Goal: Find specific page/section: Find specific page/section

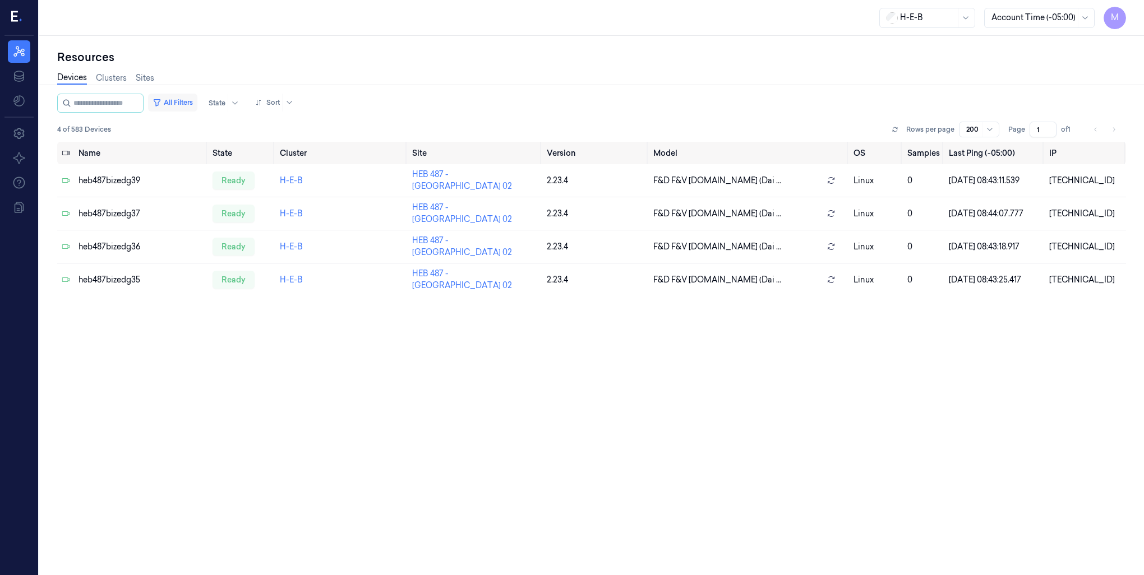
click at [195, 99] on button "All Filters" at bounding box center [172, 103] width 49 height 18
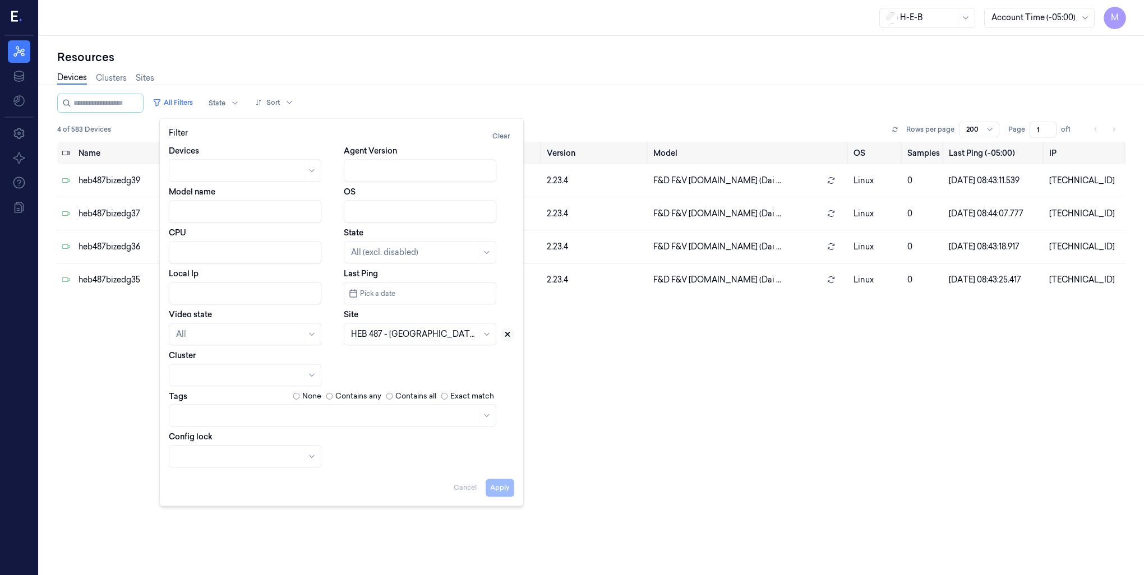
click at [506, 334] on icon at bounding box center [507, 334] width 8 height 8
click at [395, 334] on div at bounding box center [414, 334] width 126 height 12
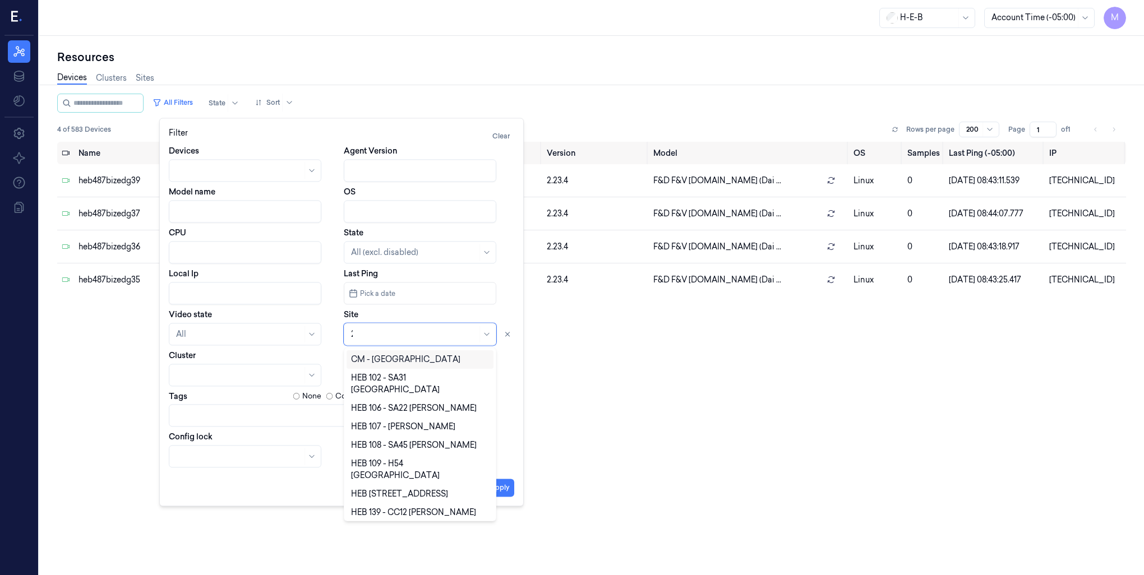
type input "28"
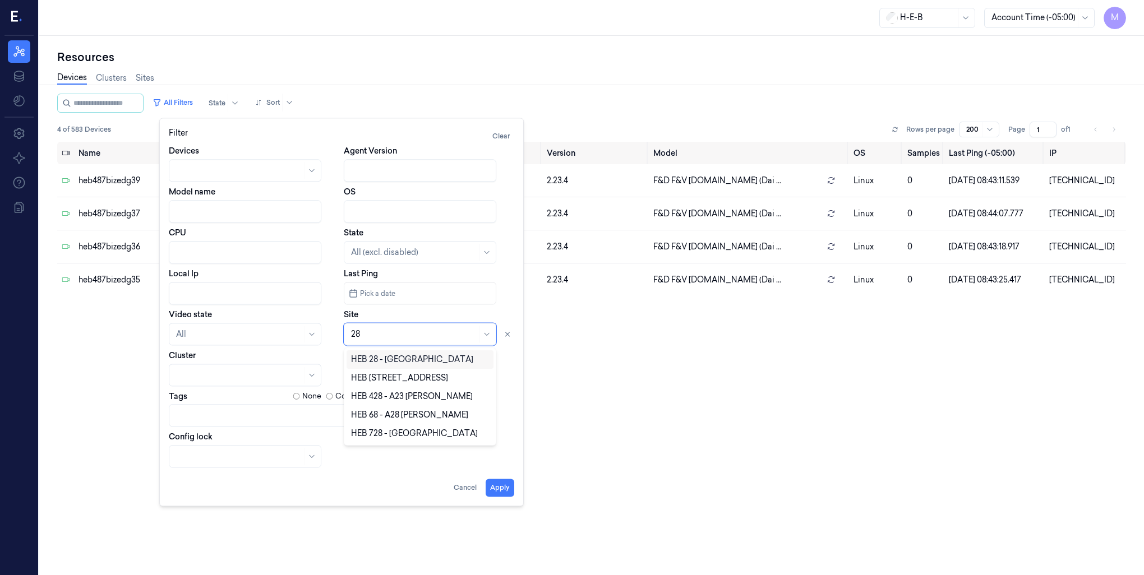
click at [391, 362] on div "HEB 28 - [GEOGRAPHIC_DATA]" at bounding box center [412, 360] width 122 height 12
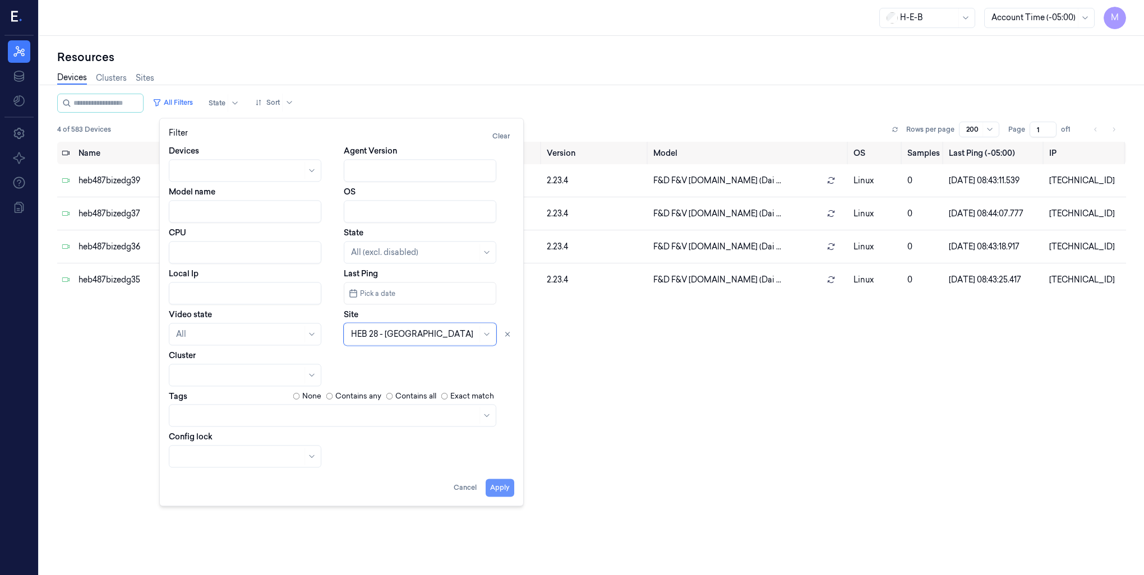
click at [504, 488] on button "Apply" at bounding box center [499, 488] width 29 height 18
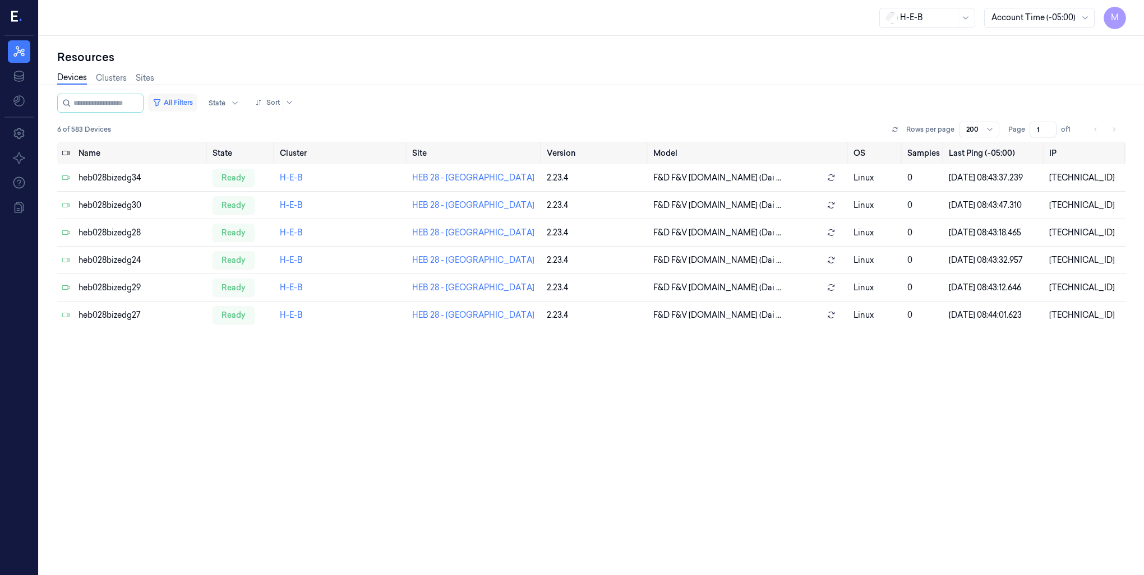
click at [197, 103] on button "All Filters" at bounding box center [172, 103] width 49 height 18
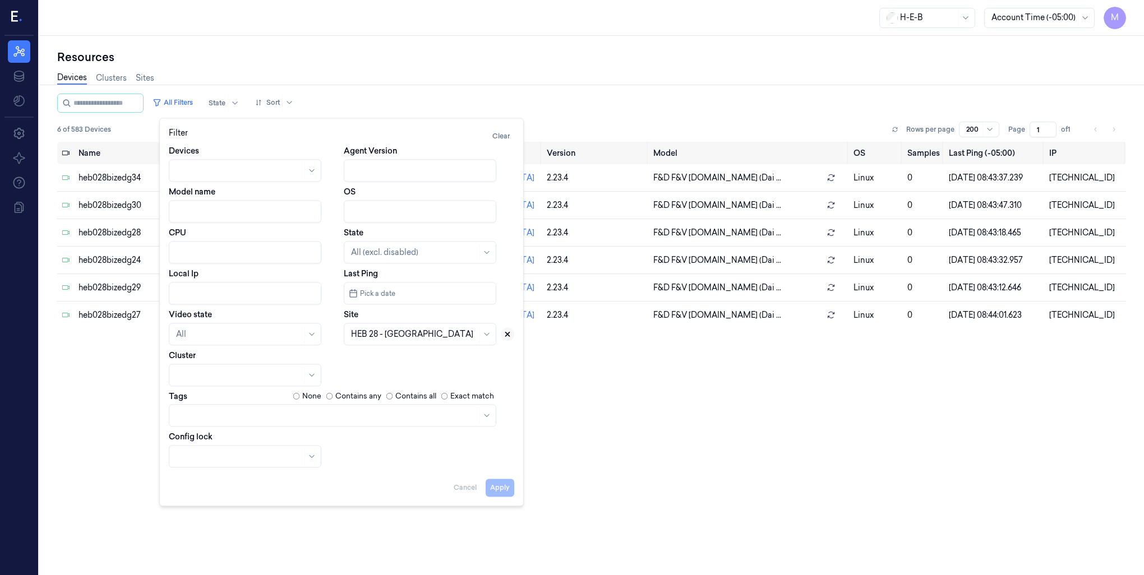
click at [508, 335] on icon at bounding box center [508, 334] width 4 height 4
click at [366, 334] on div at bounding box center [407, 334] width 113 height 12
type input "54"
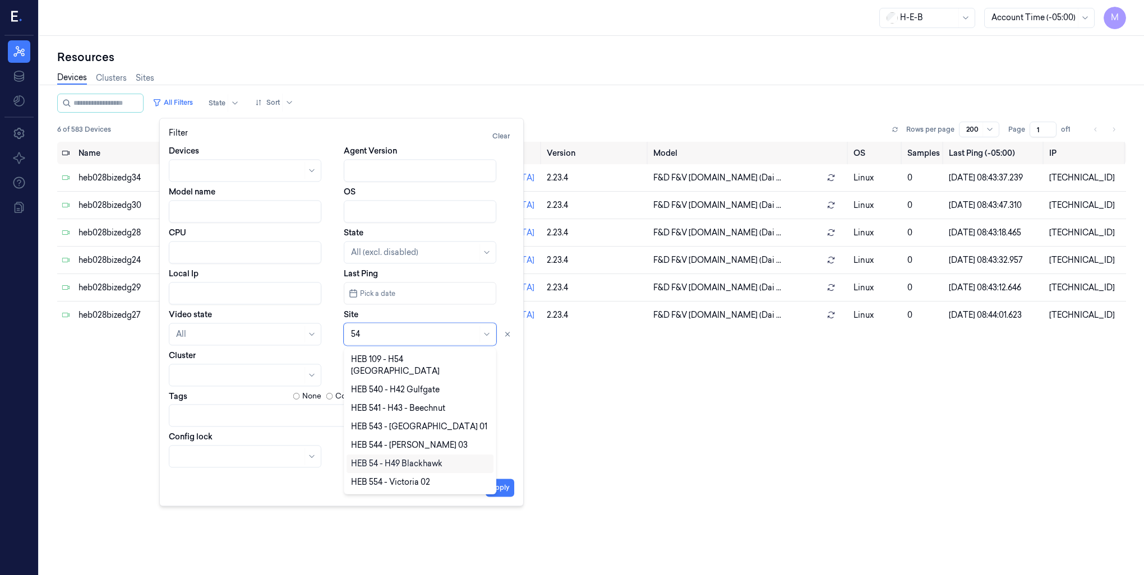
click at [405, 458] on div "HEB 54 - H49 Blackhawk" at bounding box center [396, 464] width 91 height 12
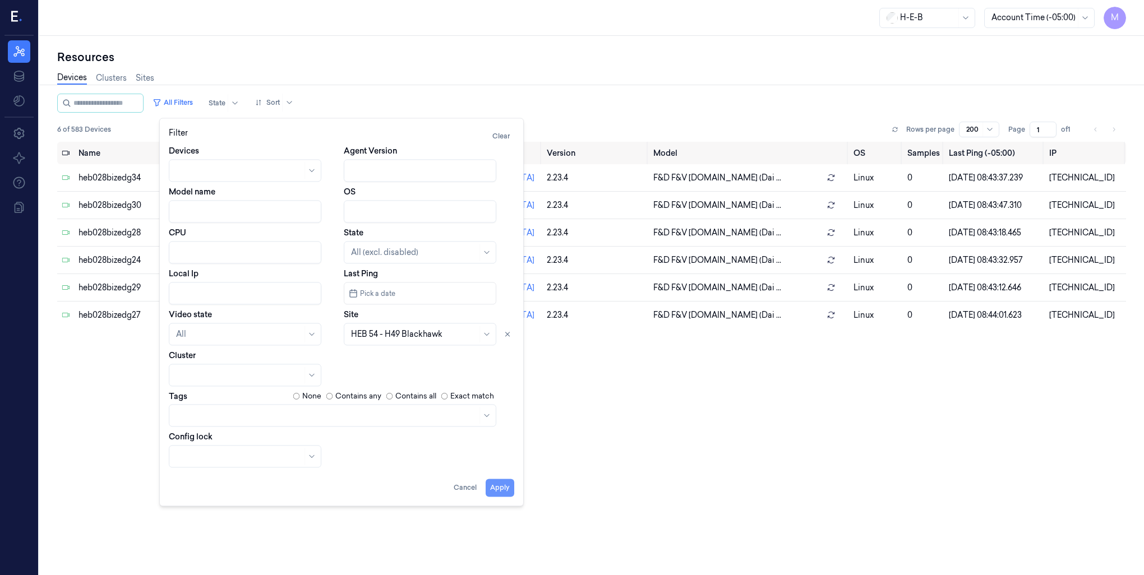
click at [502, 489] on button "Apply" at bounding box center [499, 488] width 29 height 18
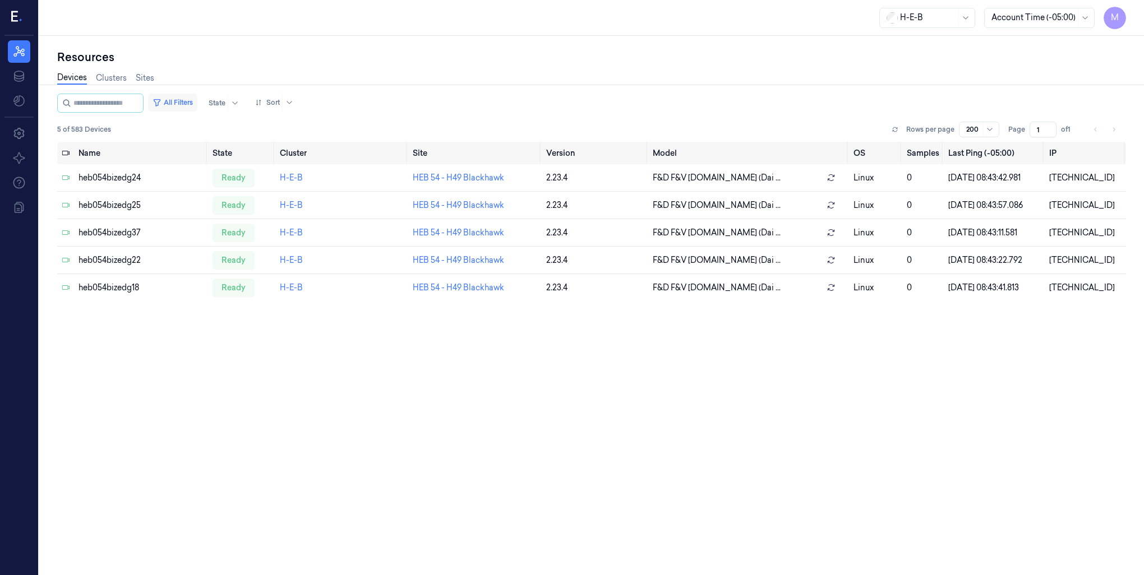
click at [188, 105] on button "All Filters" at bounding box center [172, 103] width 49 height 18
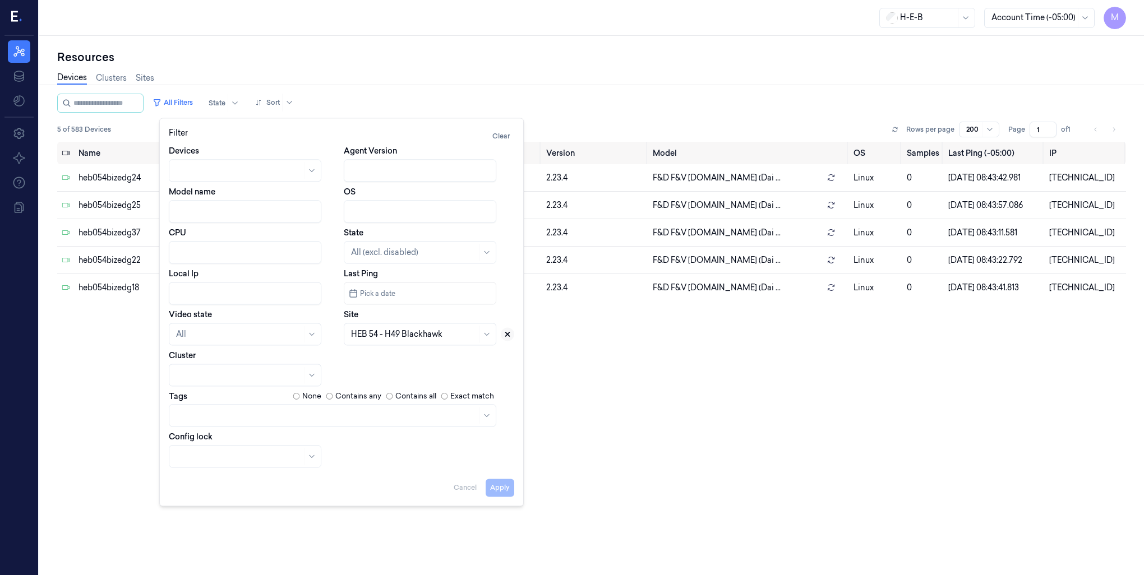
click at [510, 335] on icon at bounding box center [507, 334] width 8 height 8
click at [415, 337] on div at bounding box center [407, 334] width 113 height 12
type input "473"
click at [399, 362] on div "HEB 473 - [GEOGRAPHIC_DATA] 03" at bounding box center [420, 360] width 138 height 12
click at [498, 490] on button "Apply" at bounding box center [499, 488] width 29 height 18
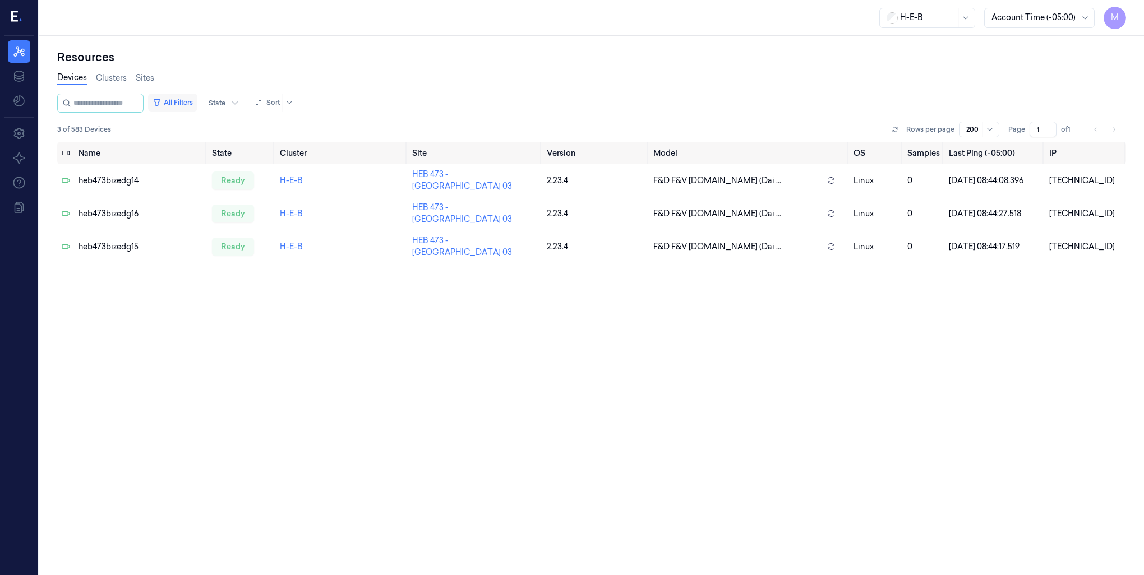
click at [197, 105] on button "All Filters" at bounding box center [172, 103] width 49 height 18
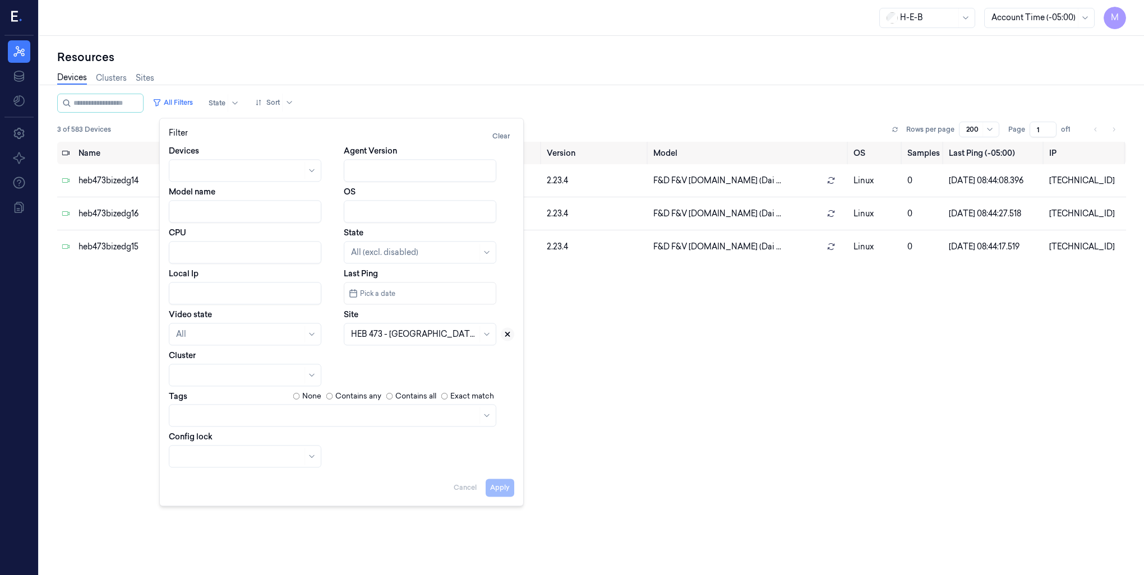
click at [506, 336] on icon at bounding box center [508, 334] width 4 height 4
click at [420, 332] on div at bounding box center [414, 334] width 126 height 12
type input "722"
click at [447, 359] on div "HEB 722 - Magnolia" at bounding box center [420, 360] width 138 height 12
click at [502, 486] on button "Apply" at bounding box center [499, 488] width 29 height 18
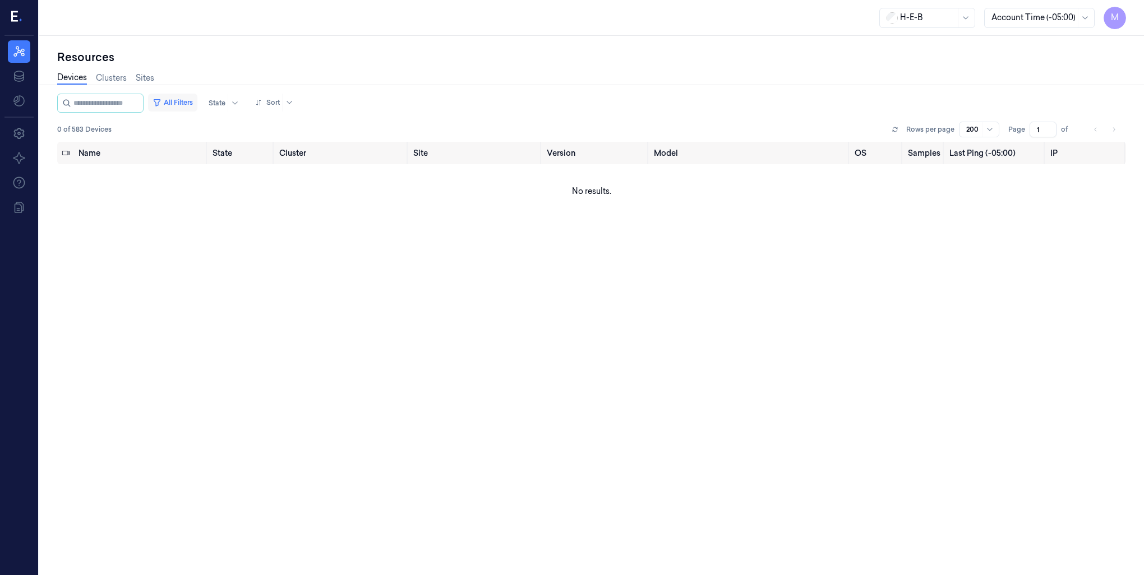
click at [185, 104] on button "All Filters" at bounding box center [172, 103] width 49 height 18
click at [191, 103] on button "All Filters" at bounding box center [172, 103] width 49 height 18
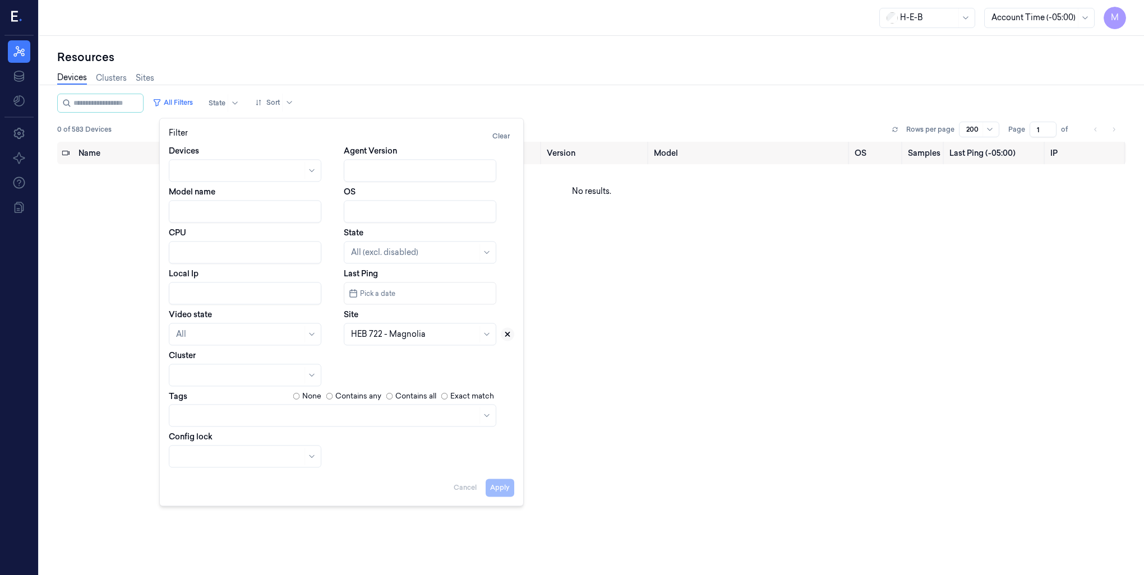
click at [508, 336] on icon at bounding box center [507, 334] width 8 height 8
drag, startPoint x: 228, startPoint y: 29, endPoint x: 209, endPoint y: 36, distance: 20.4
click at [228, 28] on div "H-E-B Account Time (-05:00) M" at bounding box center [591, 18] width 1104 height 36
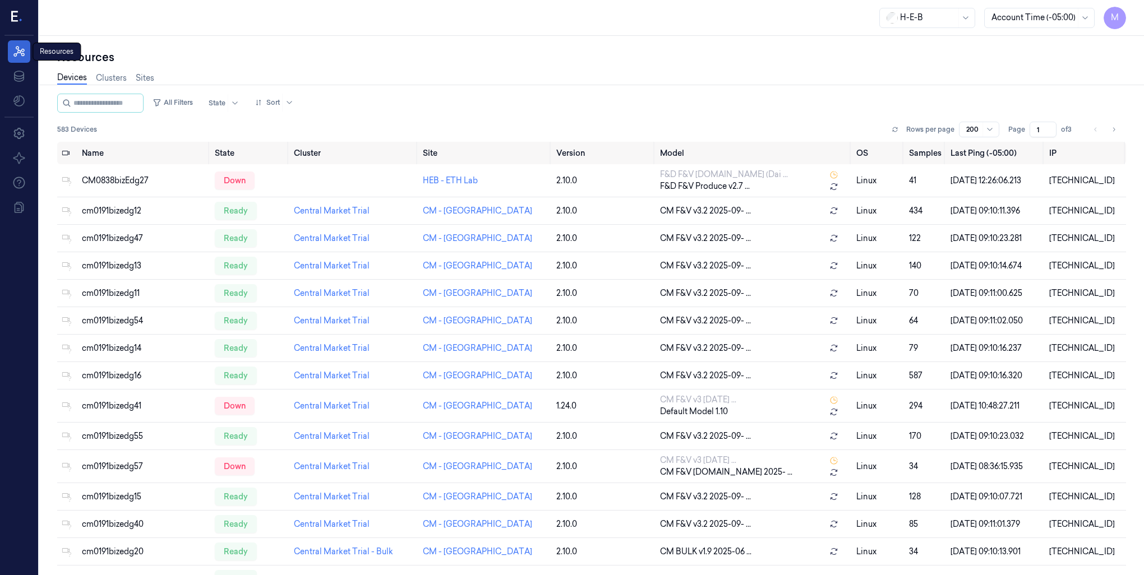
click at [16, 55] on icon at bounding box center [18, 51] width 11 height 11
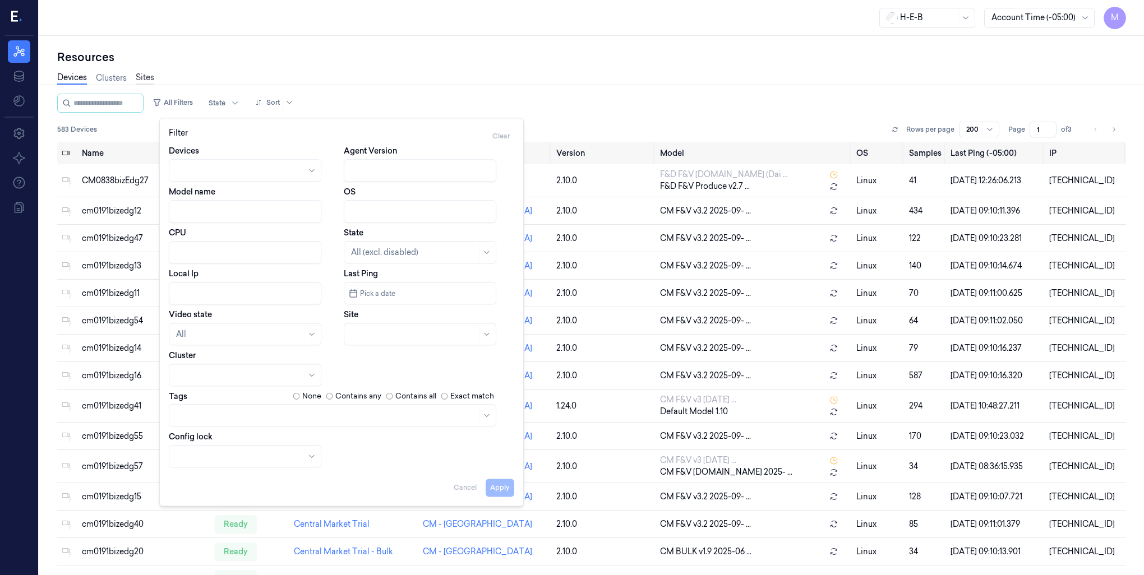
click at [146, 73] on link "Sites" at bounding box center [145, 78] width 18 height 13
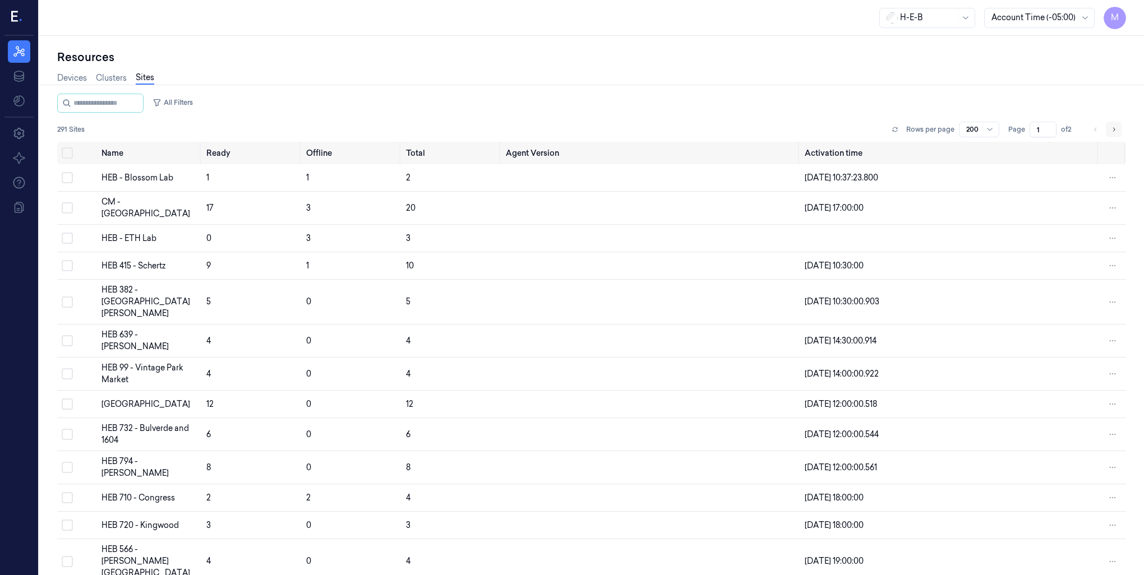
click at [1112, 133] on icon "Go to next page" at bounding box center [1113, 129] width 7 height 9
type input "2"
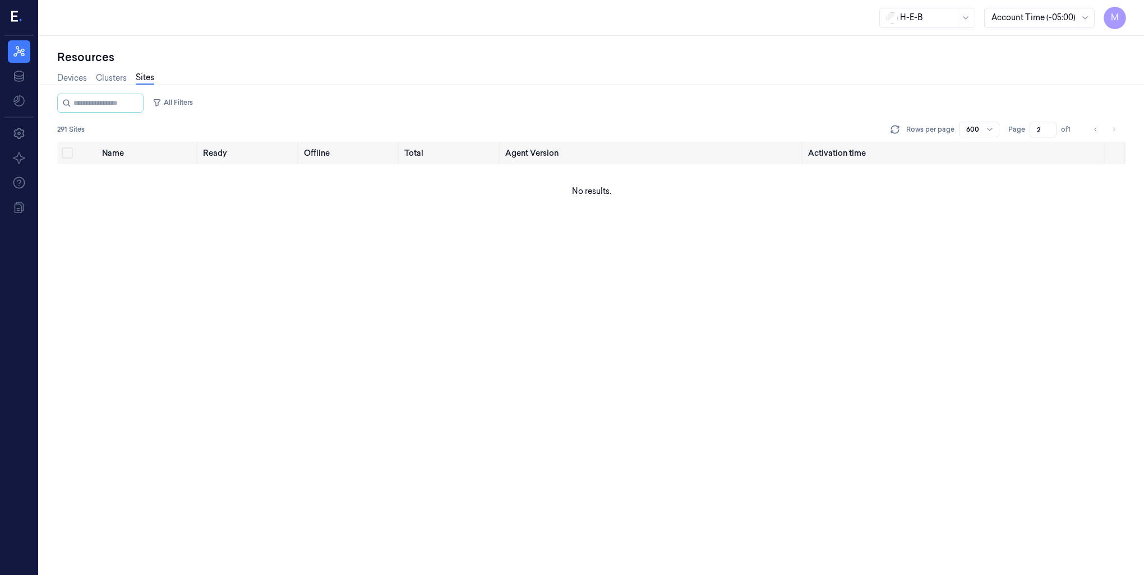
click at [601, 268] on div "Name Ready Offline Total Agent Version Activation time No results." at bounding box center [591, 359] width 1068 height 434
click at [711, 107] on div "All Filters" at bounding box center [591, 103] width 1068 height 19
click at [1096, 134] on button "Go to previous page" at bounding box center [1095, 130] width 16 height 16
type input "1"
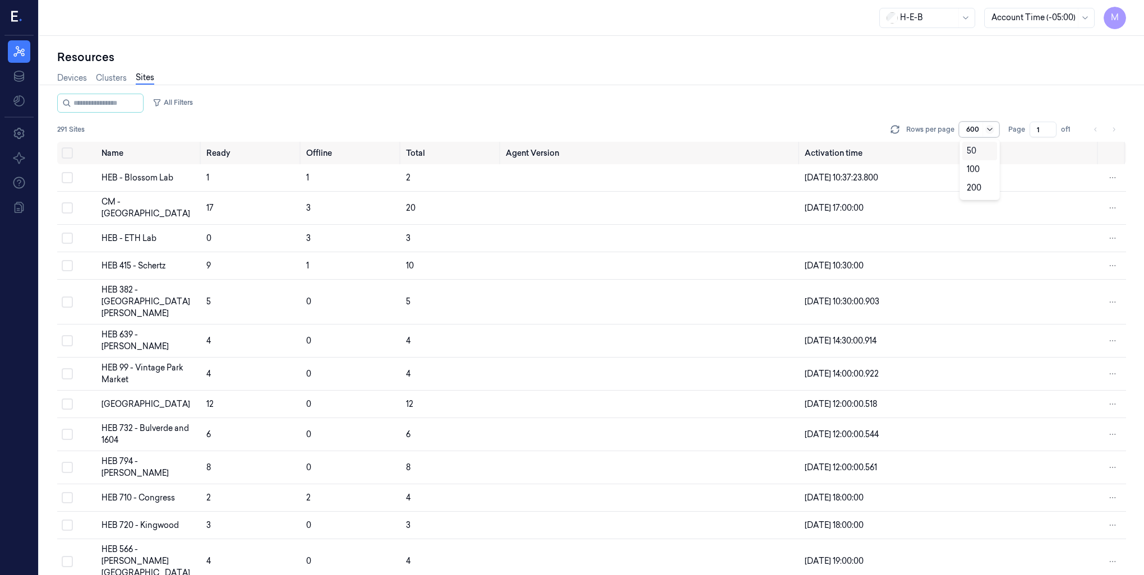
click at [991, 131] on icon at bounding box center [989, 129] width 9 height 9
click at [689, 109] on div "All Filters" at bounding box center [591, 103] width 1068 height 19
click at [194, 107] on button "All Filters" at bounding box center [172, 103] width 49 height 18
click at [255, 104] on div "All Filters" at bounding box center [591, 103] width 1068 height 19
click at [138, 152] on th "Name" at bounding box center [149, 153] width 105 height 22
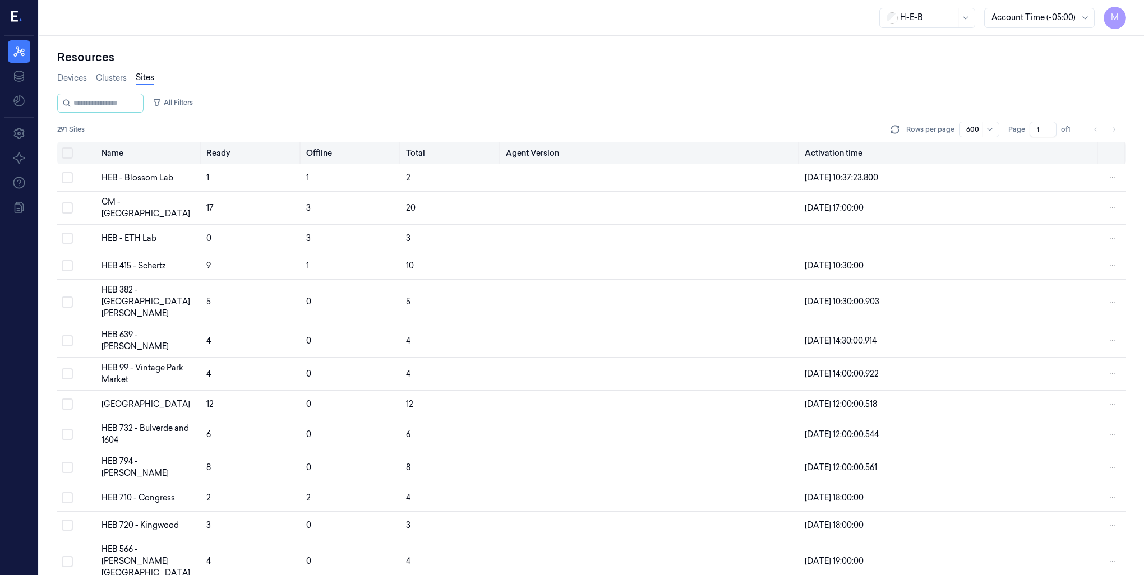
click at [134, 156] on th "Name" at bounding box center [149, 153] width 105 height 22
click at [118, 152] on th "Name" at bounding box center [149, 153] width 105 height 22
click at [107, 78] on link "Clusters" at bounding box center [111, 78] width 31 height 13
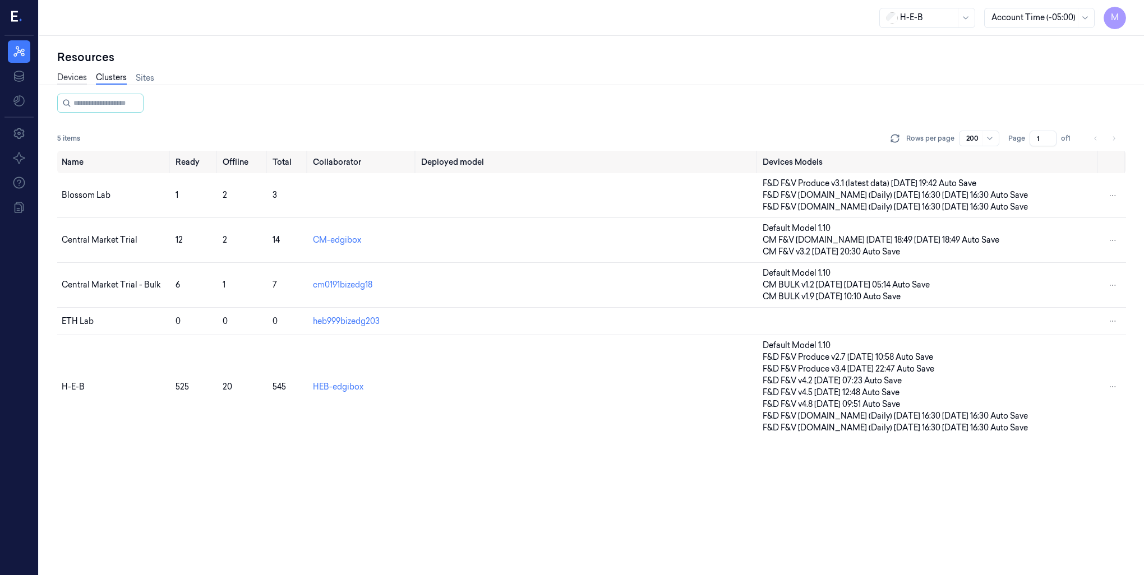
click at [78, 75] on link "Devices" at bounding box center [72, 78] width 30 height 13
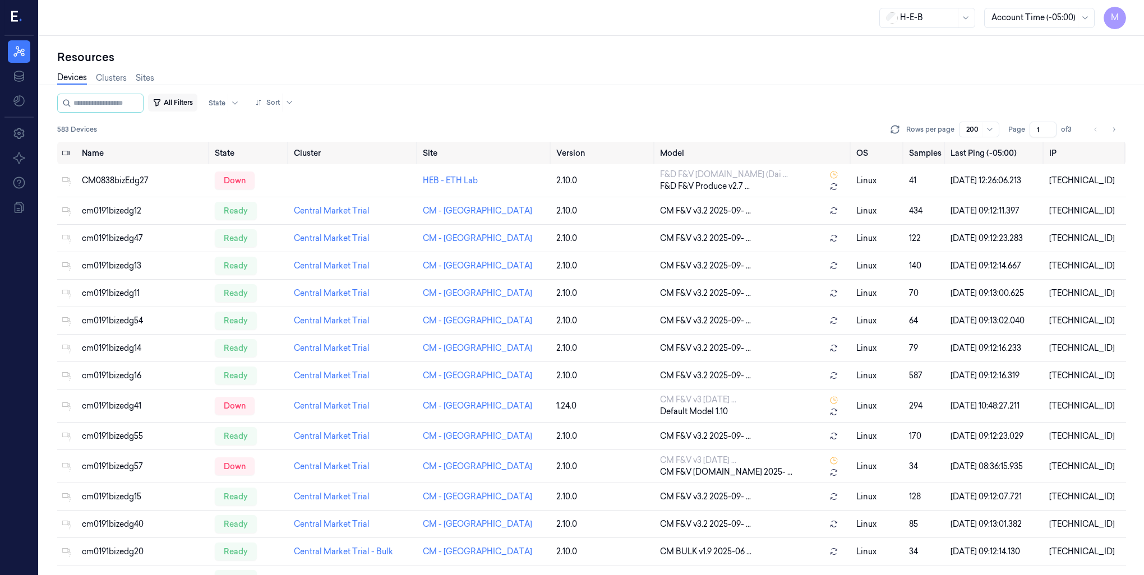
click at [192, 101] on button "All Filters" at bounding box center [172, 103] width 49 height 18
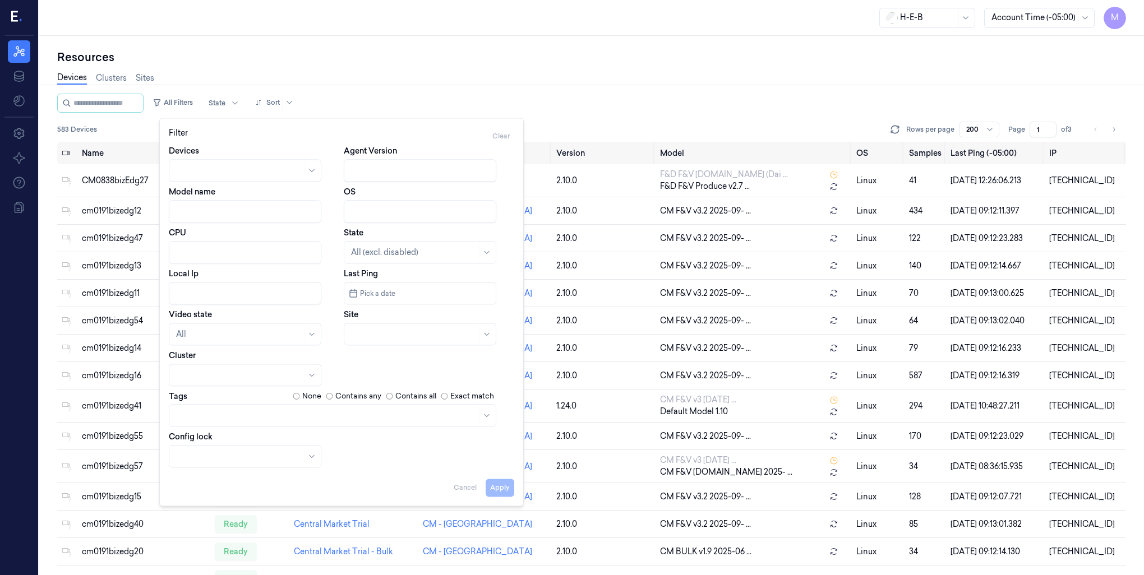
click at [640, 100] on div "All Filters State Sort" at bounding box center [591, 103] width 1068 height 19
